Goal: Information Seeking & Learning: Compare options

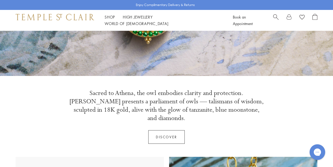
scroll to position [154, 0]
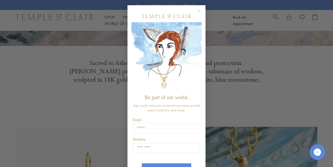
click at [199, 10] on circle "Close dialog" at bounding box center [200, 11] width 6 height 6
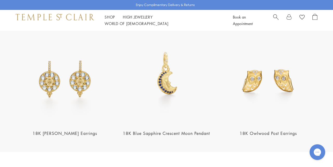
scroll to position [617, 0]
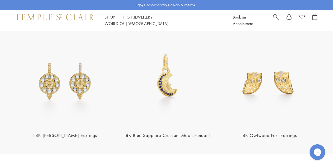
click at [80, 73] on img at bounding box center [65, 76] width 99 height 99
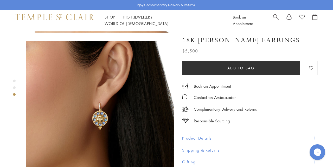
scroll to position [321, 0]
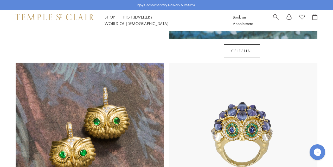
scroll to position [342, 0]
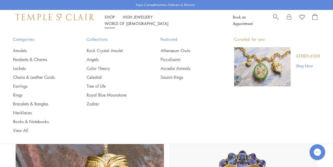
click at [108, 19] on link "Shop Shop" at bounding box center [110, 16] width 10 height 5
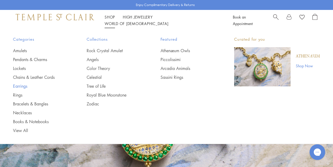
click at [25, 84] on link "Earrings" at bounding box center [39, 86] width 53 height 6
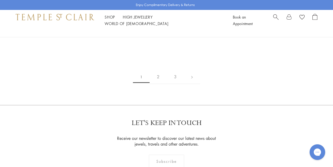
scroll to position [868, 0]
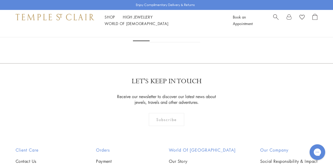
click at [0, 0] on img at bounding box center [0, 0] width 0 height 0
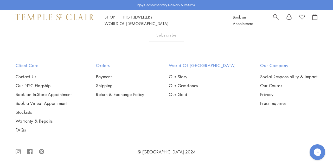
scroll to position [1740, 0]
click at [0, 0] on img at bounding box center [0, 0] width 0 height 0
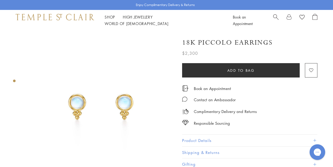
click at [124, 93] on img at bounding box center [100, 105] width 148 height 148
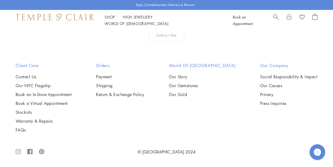
scroll to position [1786, 0]
click at [0, 0] on img at bounding box center [0, 0] width 0 height 0
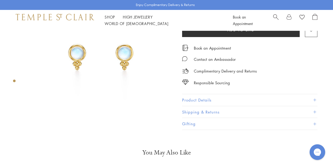
scroll to position [50, 0]
click at [315, 98] on span at bounding box center [315, 99] width 3 height 3
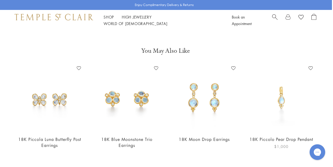
scroll to position [227, 1]
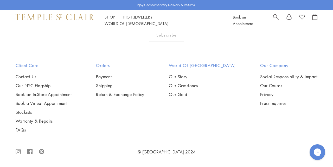
scroll to position [2346, 0]
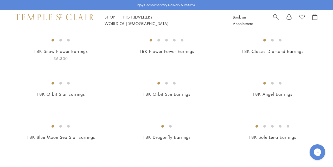
scroll to position [63, 0]
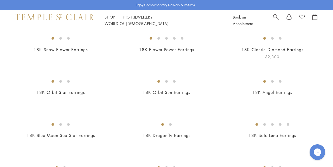
click at [0, 0] on img at bounding box center [0, 0] width 0 height 0
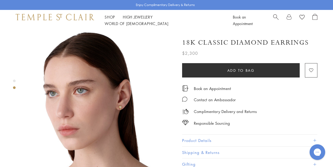
scroll to position [160, 0]
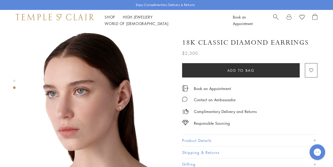
click at [121, 92] on img at bounding box center [100, 101] width 148 height 148
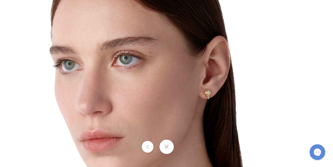
click at [209, 96] on img at bounding box center [166, 80] width 305 height 305
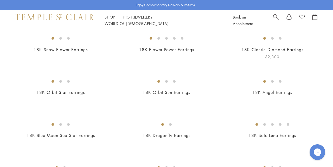
click at [0, 0] on img at bounding box center [0, 0] width 0 height 0
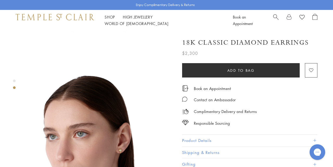
scroll to position [117, 0]
click at [205, 139] on button "Product Details" at bounding box center [249, 140] width 135 height 12
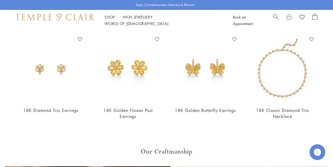
scroll to position [349, 0]
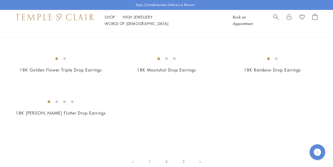
scroll to position [726, 0]
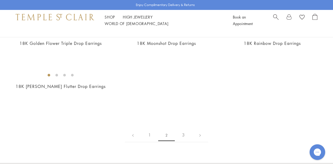
click at [0, 0] on img at bounding box center [0, 0] width 0 height 0
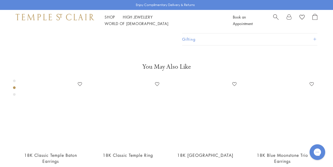
scroll to position [197, 0]
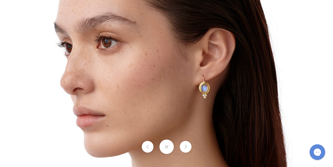
click at [215, 101] on img at bounding box center [166, 83] width 305 height 305
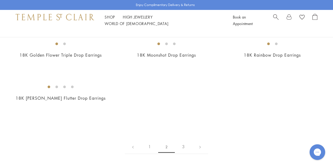
scroll to position [719, 0]
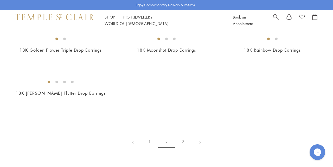
click at [0, 0] on img at bounding box center [0, 0] width 0 height 0
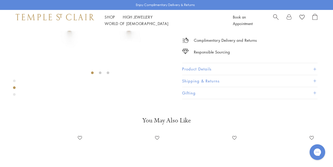
scroll to position [101, 0]
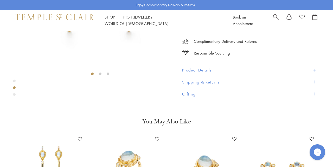
click at [202, 76] on button "Product Details" at bounding box center [249, 70] width 135 height 12
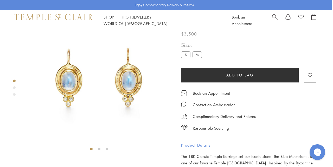
scroll to position [23, 1]
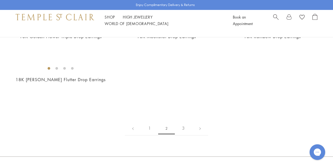
scroll to position [699, 0]
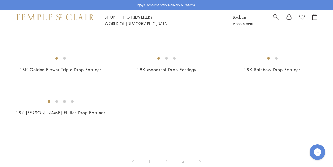
click at [0, 0] on img at bounding box center [0, 0] width 0 height 0
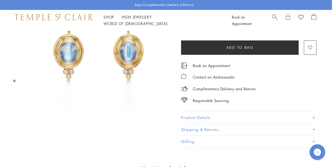
scroll to position [0, 1]
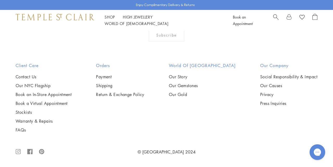
scroll to position [1234, 0]
click at [0, 0] on img at bounding box center [0, 0] width 0 height 0
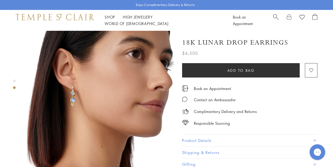
scroll to position [160, 0]
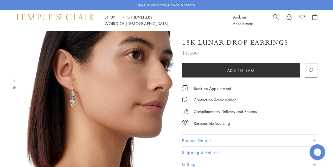
click at [74, 86] on img at bounding box center [100, 101] width 148 height 148
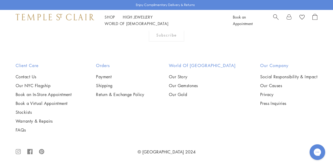
scroll to position [2197, 0]
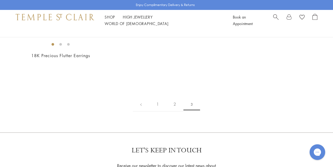
scroll to position [146, 0]
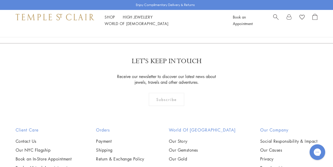
click at [158, 22] on link "1" at bounding box center [157, 15] width 17 height 14
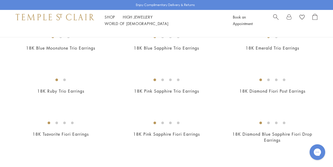
scroll to position [332, 0]
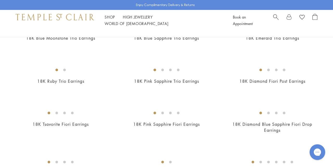
click at [0, 0] on img at bounding box center [0, 0] width 0 height 0
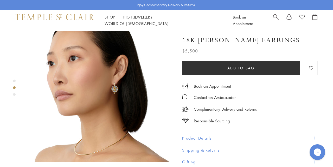
scroll to position [195, 0]
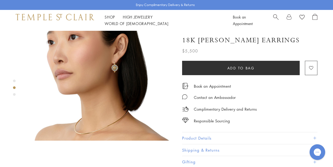
click at [116, 58] on img at bounding box center [100, 66] width 148 height 148
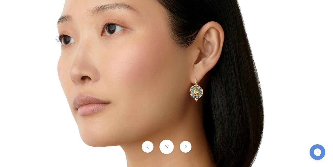
click at [198, 96] on img at bounding box center [166, 88] width 305 height 305
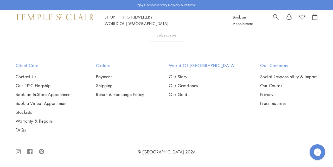
scroll to position [1757, 0]
click at [0, 0] on img at bounding box center [0, 0] width 0 height 0
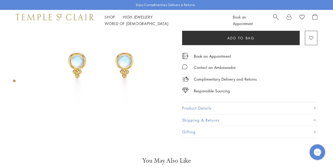
scroll to position [7, 0]
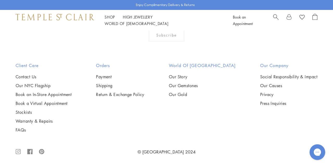
scroll to position [2307, 0]
